Goal: Find specific page/section: Find specific page/section

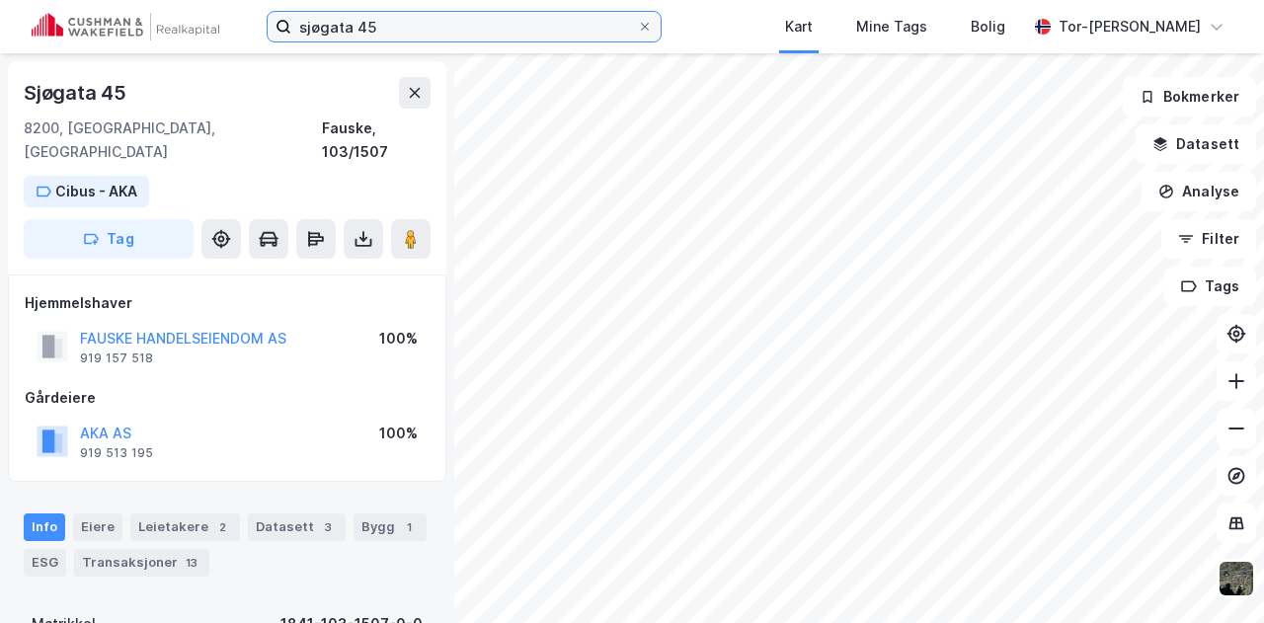
click at [421, 17] on input "sjøgata 45" at bounding box center [464, 27] width 346 height 30
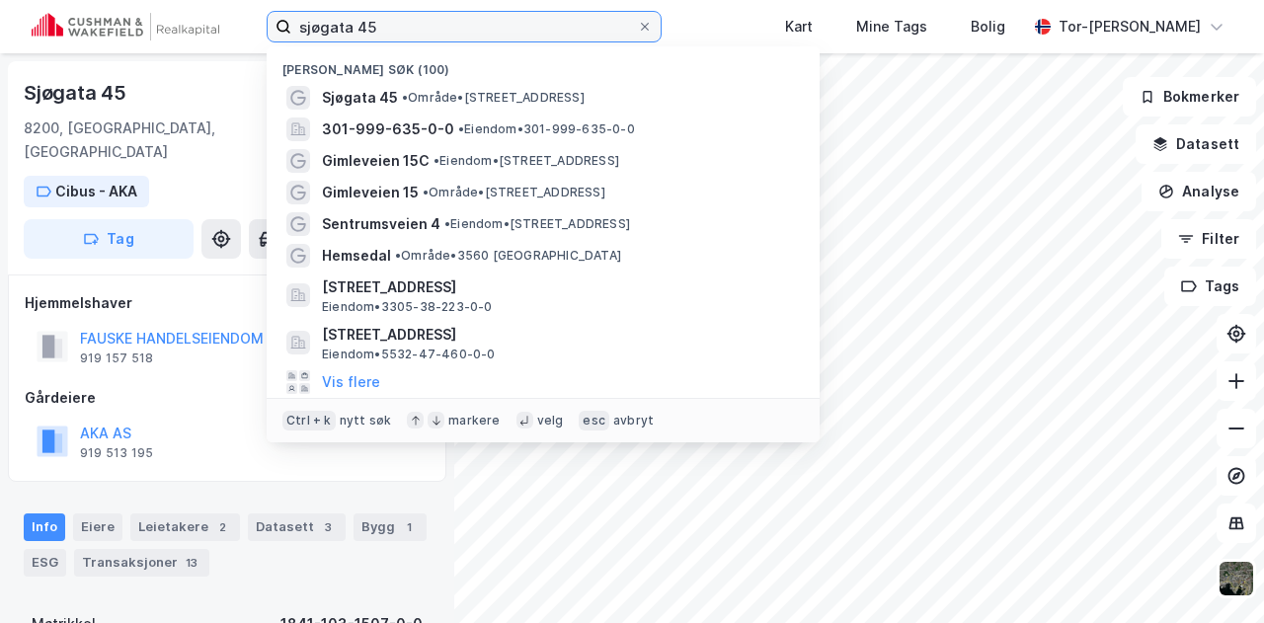
click at [421, 17] on input "sjøgata 45" at bounding box center [464, 27] width 346 height 30
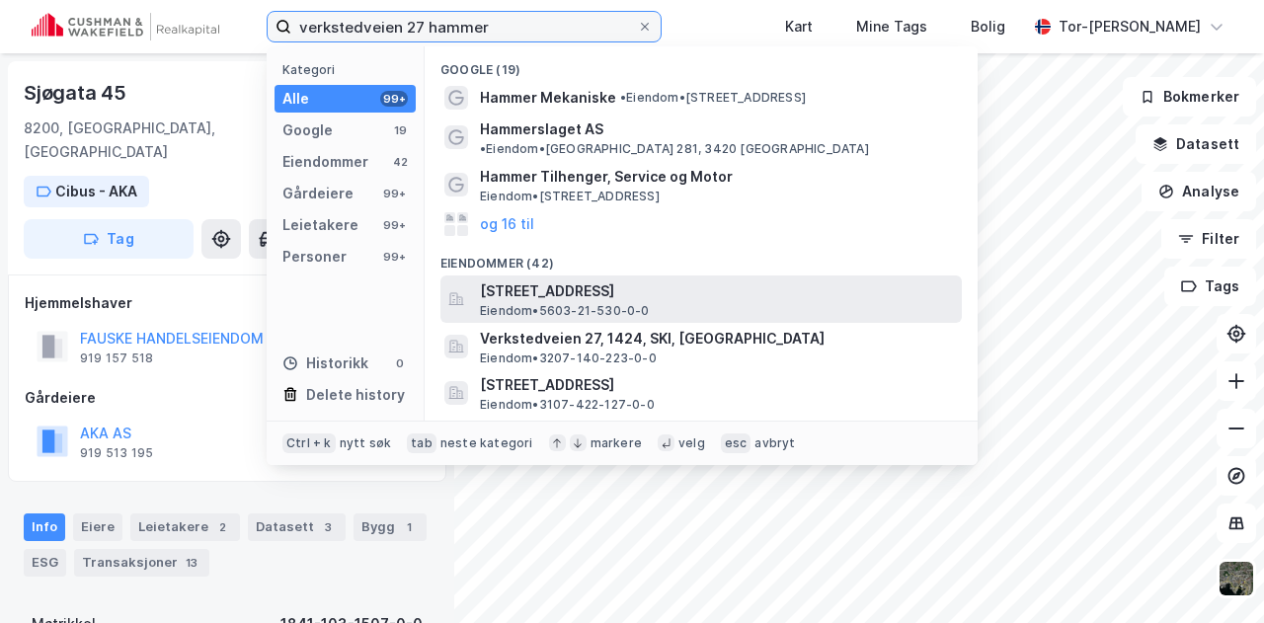
type input "verkstedveien 27 hammer"
click at [694, 283] on span "[STREET_ADDRESS]" at bounding box center [717, 291] width 474 height 24
